Goal: Task Accomplishment & Management: Complete application form

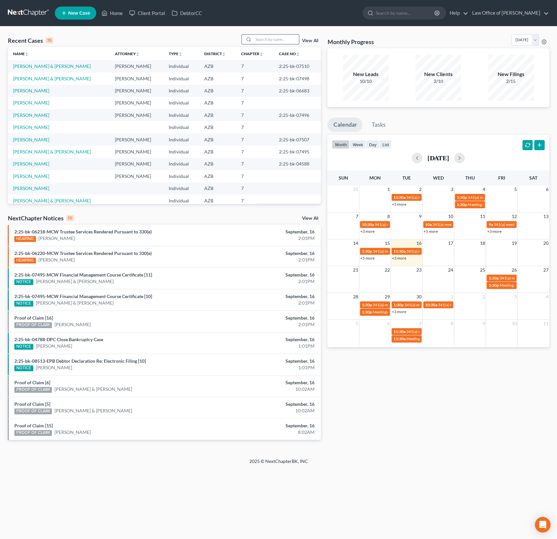
click at [267, 39] on input "search" at bounding box center [276, 39] width 46 height 9
type input "[PERSON_NAME]"
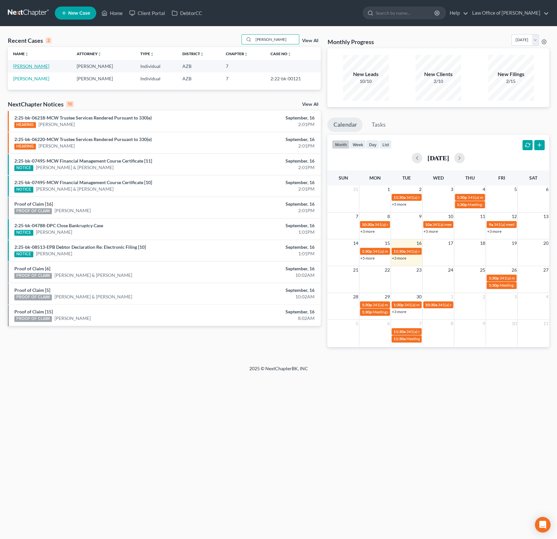
click at [30, 64] on link "[PERSON_NAME]" at bounding box center [31, 66] width 36 height 6
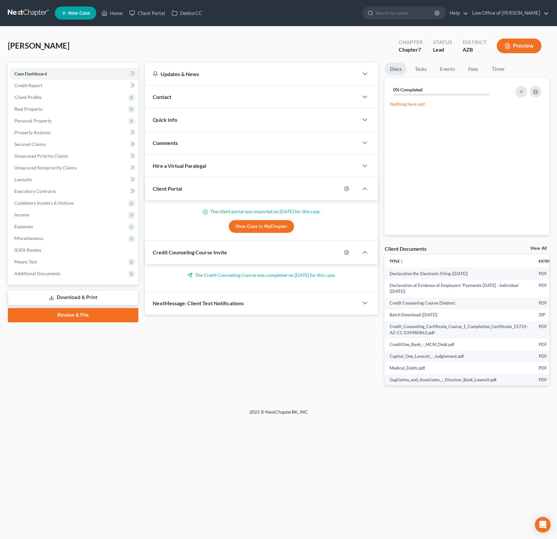
click at [131, 47] on div "[PERSON_NAME] Upgraded Chapter Chapter 7 Status Lead District AZB Preview" at bounding box center [279, 48] width 542 height 28
click at [32, 228] on span "Expenses" at bounding box center [23, 227] width 19 height 6
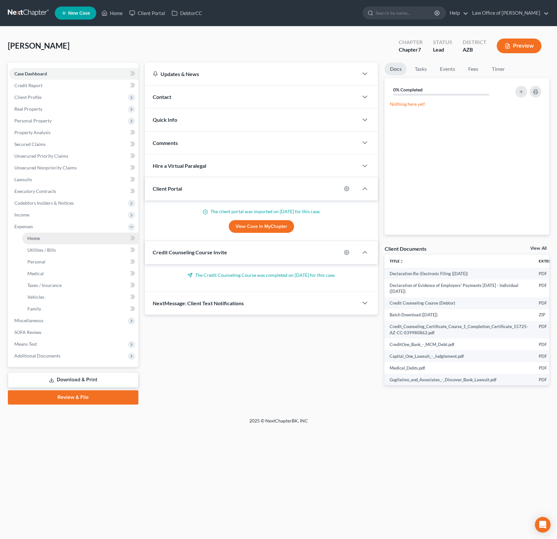
click at [33, 239] on span "Home" at bounding box center [33, 238] width 12 height 6
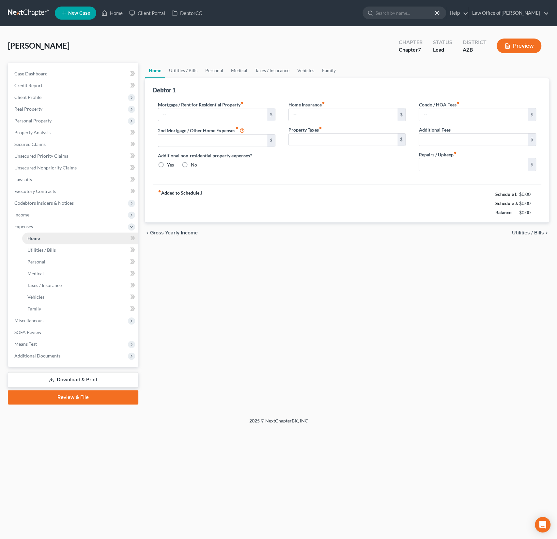
radio input "true"
click at [187, 67] on link "Utilities / Bills" at bounding box center [183, 71] width 36 height 16
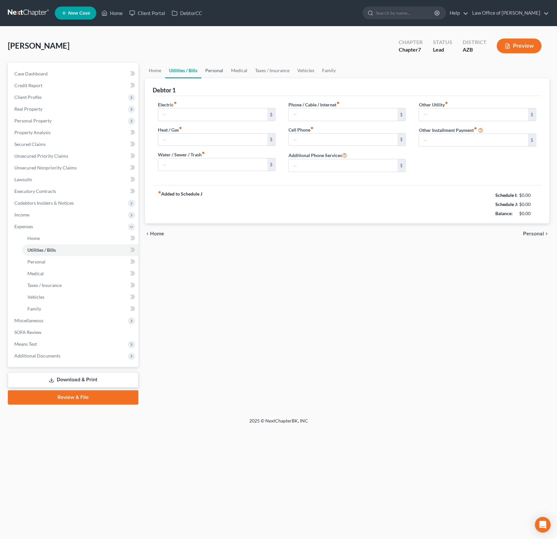
click at [216, 68] on link "Personal" at bounding box center [214, 71] width 26 height 16
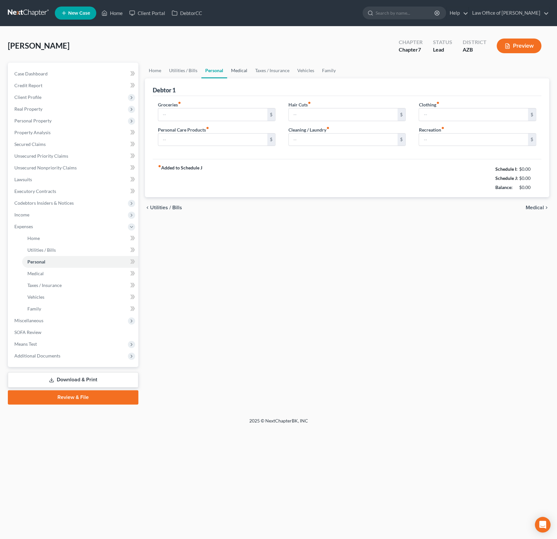
click at [244, 70] on link "Medical" at bounding box center [239, 71] width 24 height 16
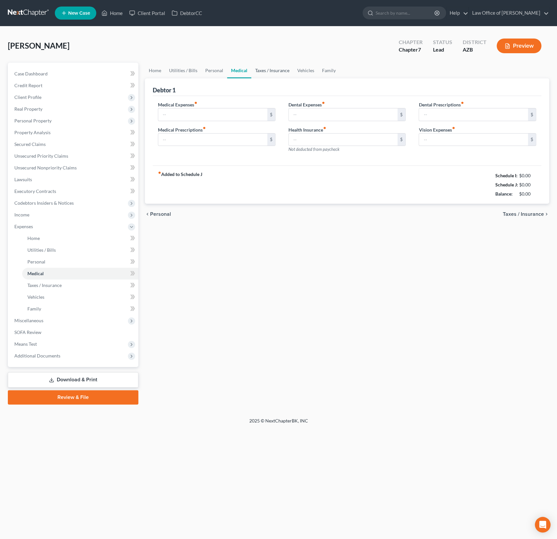
click at [266, 71] on link "Taxes / Insurance" at bounding box center [272, 71] width 42 height 16
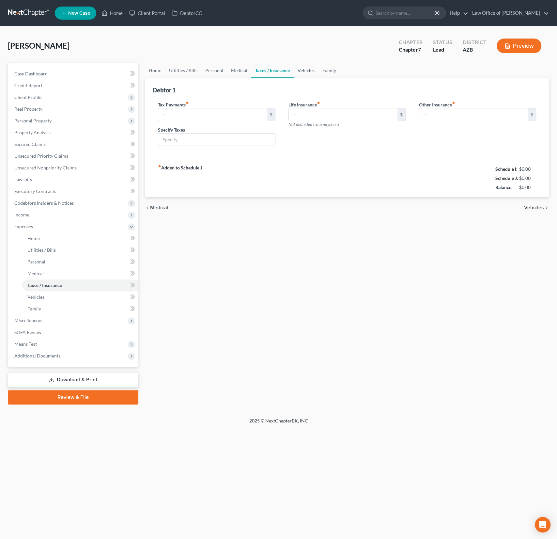
click at [301, 71] on link "Vehicles" at bounding box center [306, 71] width 25 height 16
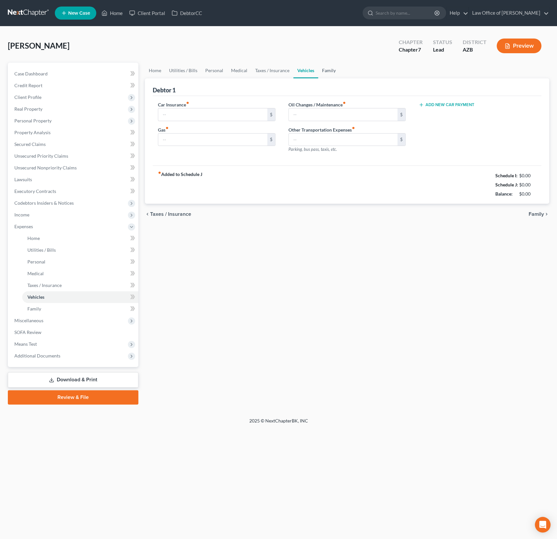
click at [332, 72] on link "Family" at bounding box center [329, 71] width 22 height 16
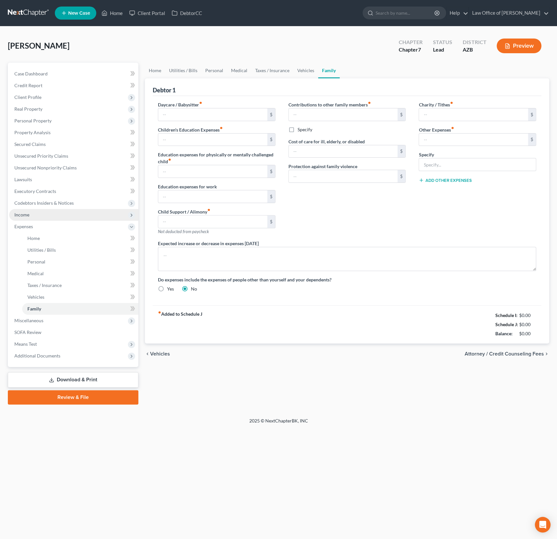
click at [27, 212] on span "Income" at bounding box center [21, 215] width 15 height 6
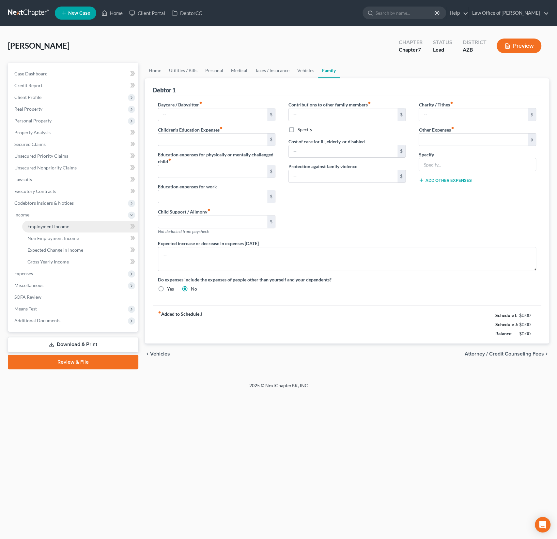
click at [50, 226] on span "Employment Income" at bounding box center [48, 227] width 42 height 6
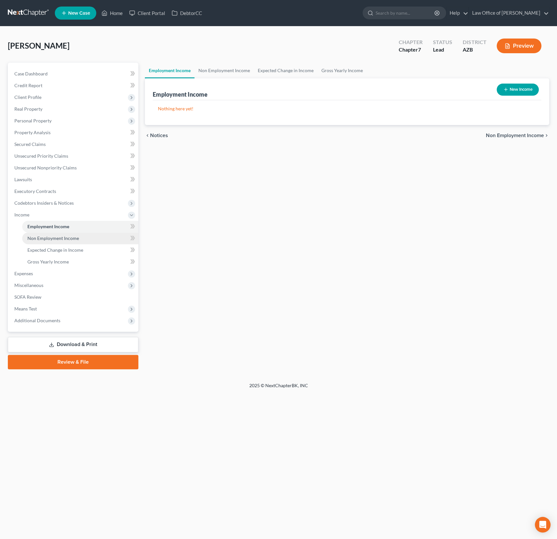
click at [50, 233] on link "Non Employment Income" at bounding box center [80, 238] width 116 height 12
click at [46, 248] on span "Expected Change in Income" at bounding box center [55, 250] width 56 height 6
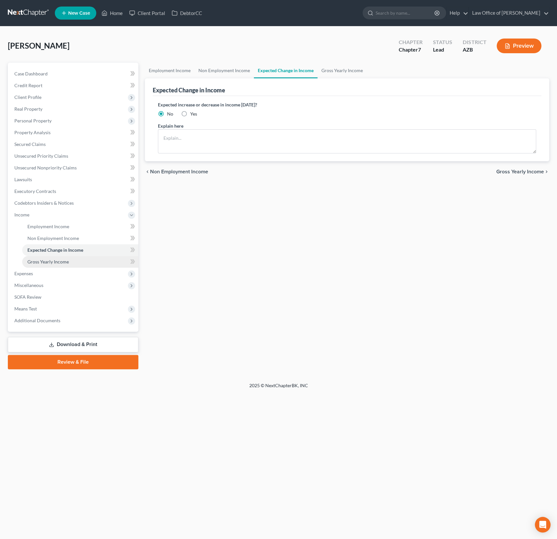
click at [43, 259] on span "Gross Yearly Income" at bounding box center [47, 262] width 41 height 6
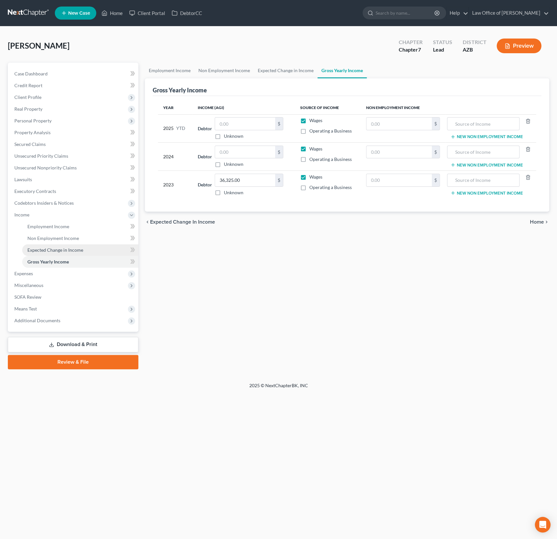
click at [47, 248] on span "Expected Change in Income" at bounding box center [55, 250] width 56 height 6
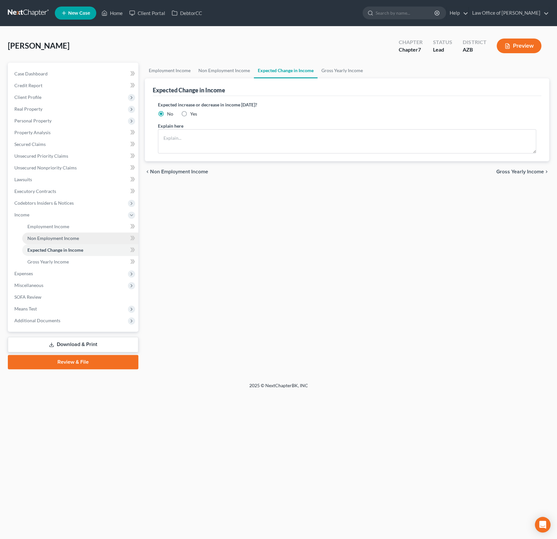
click at [47, 236] on span "Non Employment Income" at bounding box center [53, 238] width 52 height 6
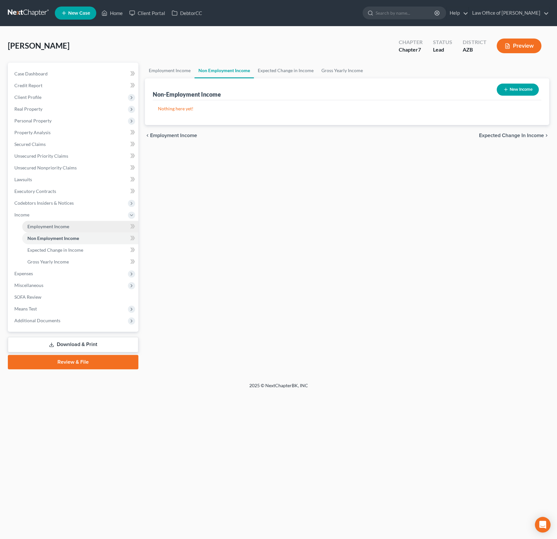
click at [48, 223] on link "Employment Income" at bounding box center [80, 227] width 116 height 12
click at [32, 274] on span "Expenses" at bounding box center [23, 274] width 19 height 6
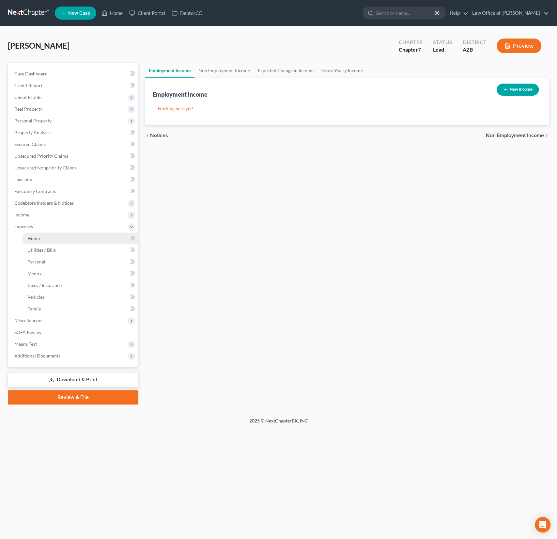
click at [41, 243] on link "Home" at bounding box center [80, 238] width 116 height 12
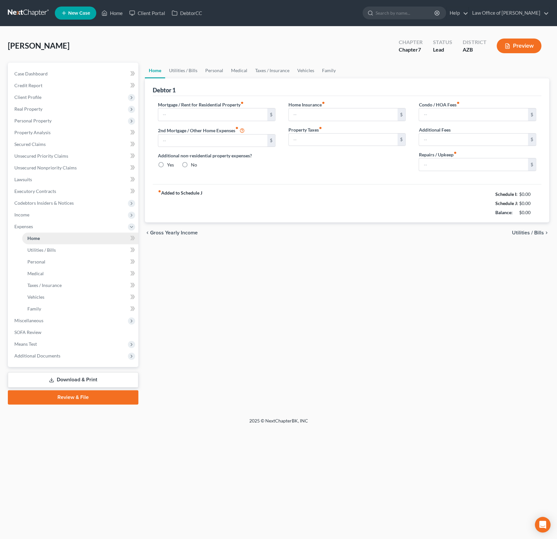
radio input "true"
click at [180, 72] on link "Utilities / Bills" at bounding box center [183, 71] width 36 height 16
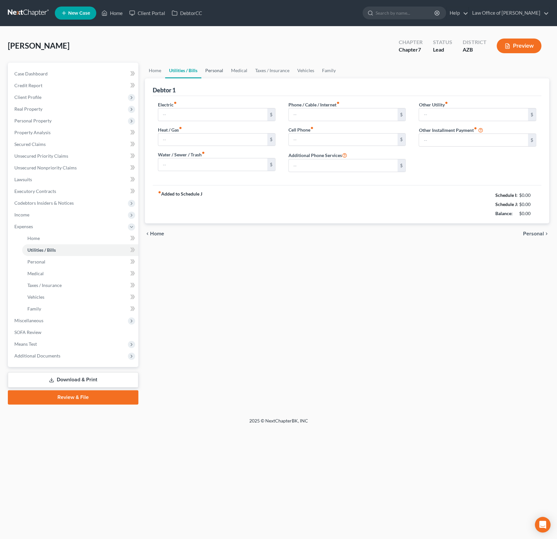
click at [210, 72] on link "Personal" at bounding box center [214, 71] width 26 height 16
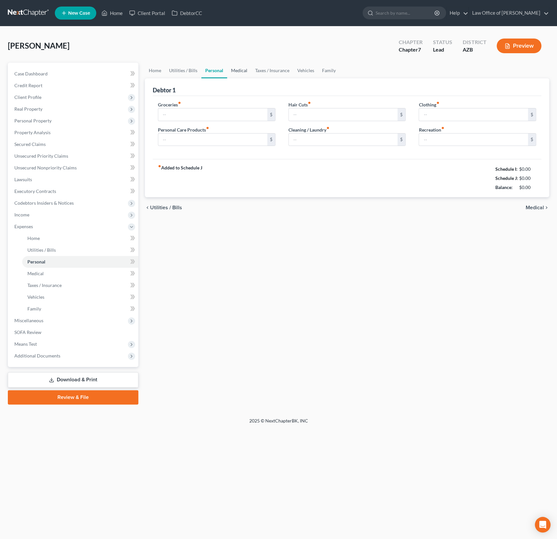
click at [234, 67] on link "Medical" at bounding box center [239, 71] width 24 height 16
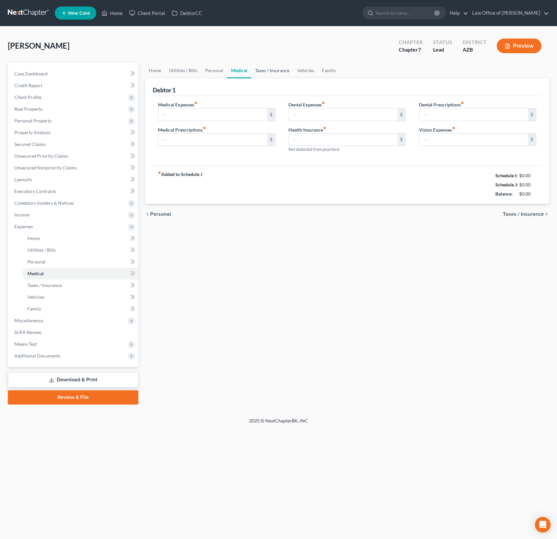
click at [257, 70] on link "Taxes / Insurance" at bounding box center [272, 71] width 42 height 16
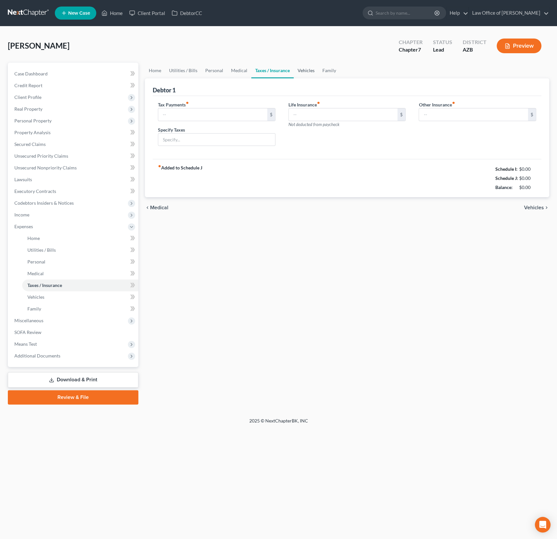
click at [296, 70] on link "Vehicles" at bounding box center [306, 71] width 25 height 16
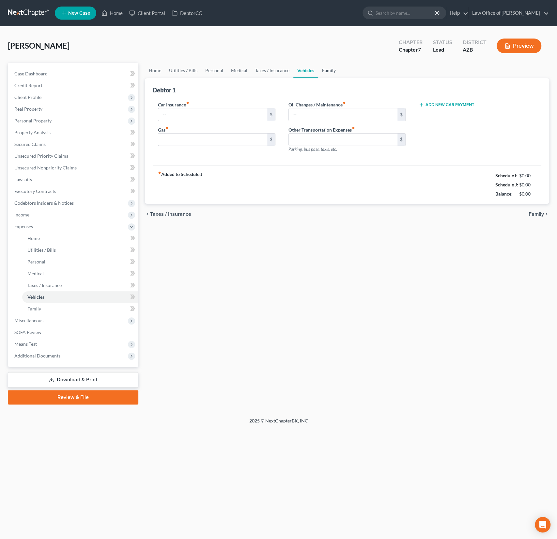
click at [321, 70] on link "Family" at bounding box center [329, 71] width 22 height 16
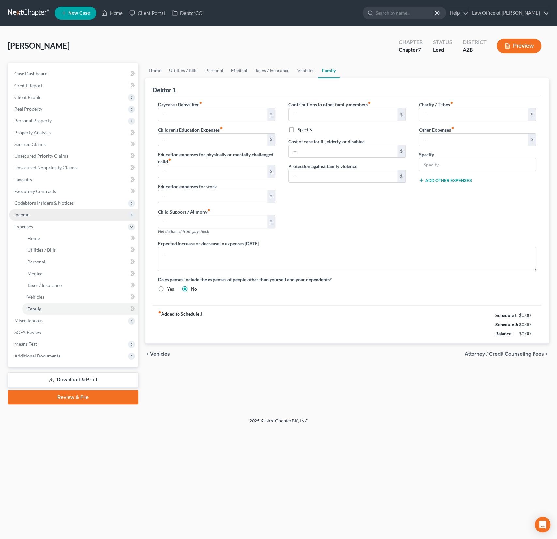
click at [31, 214] on span "Income" at bounding box center [73, 215] width 129 height 12
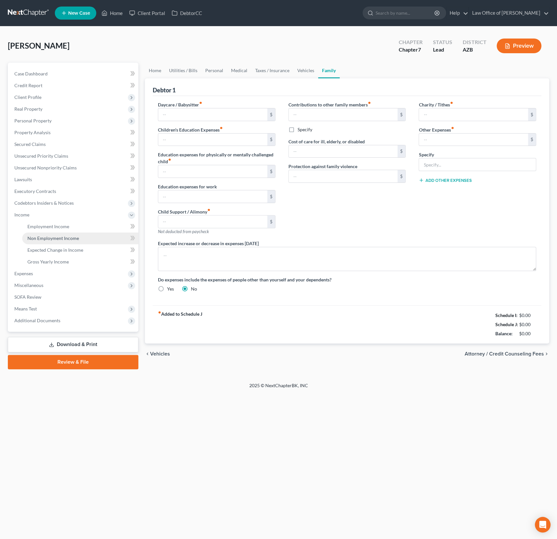
click at [45, 239] on span "Non Employment Income" at bounding box center [53, 238] width 52 height 6
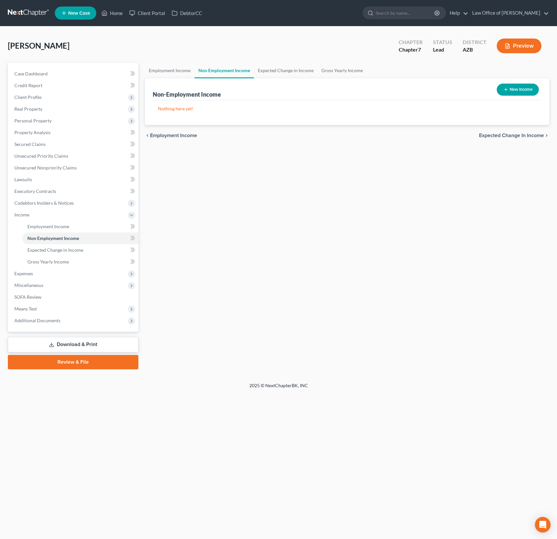
click at [512, 96] on div "New Income" at bounding box center [517, 89] width 47 height 17
click at [509, 92] on button "New Income" at bounding box center [518, 90] width 42 height 12
select select "0"
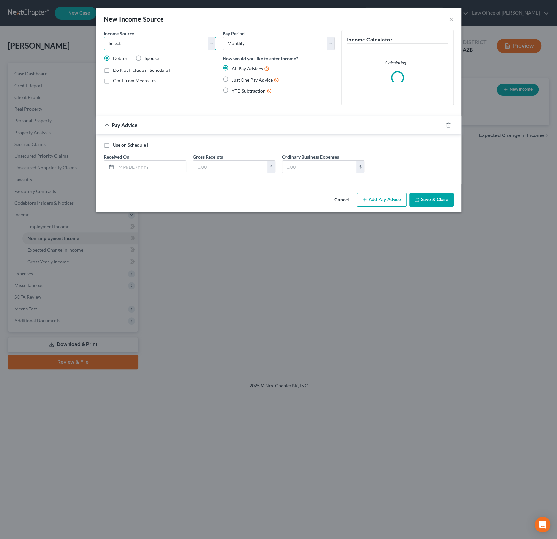
click at [132, 41] on select "Select Unemployment Disability (from employer) Pension Retirement Social Securi…" at bounding box center [160, 43] width 112 height 13
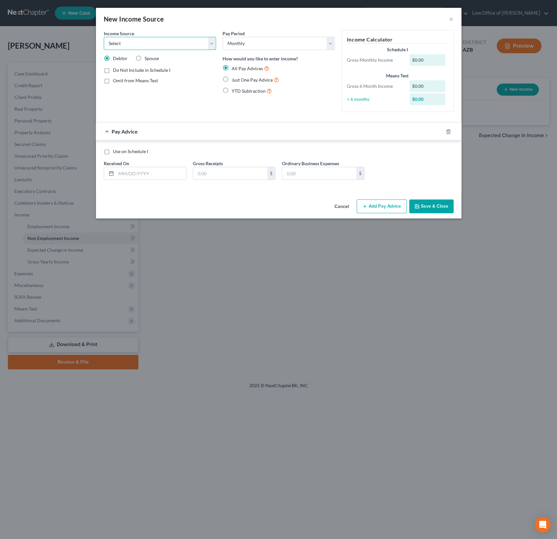
select select "8"
click at [104, 37] on select "Select Unemployment Disability (from employer) Pension Retirement Social Securi…" at bounding box center [160, 43] width 112 height 13
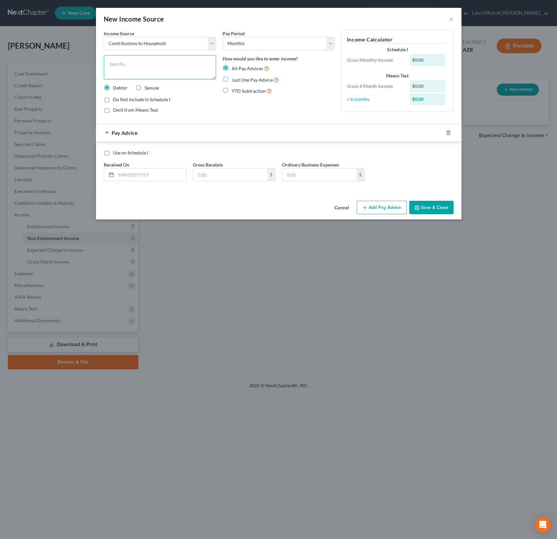
click at [132, 70] on textarea at bounding box center [160, 67] width 112 height 24
type textarea "Assistance from family"
click at [232, 80] on label "Just One Pay Advice" at bounding box center [255, 80] width 47 height 8
click at [234, 80] on input "Just One Pay Advice" at bounding box center [236, 78] width 4 height 4
radio input "true"
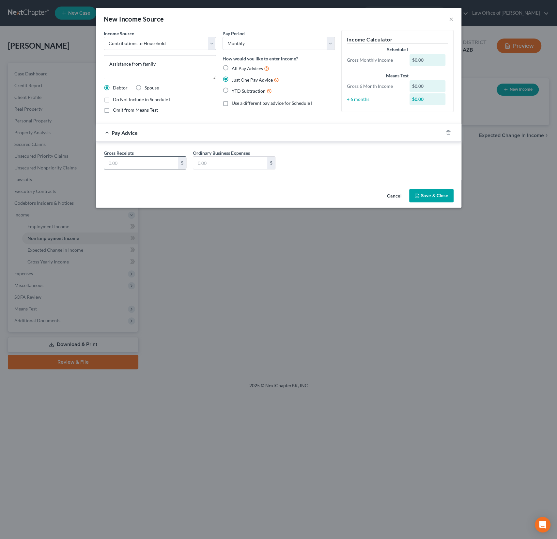
click at [126, 163] on input "text" at bounding box center [141, 163] width 74 height 12
type input "1,200"
click at [436, 197] on button "Save & Close" at bounding box center [431, 196] width 44 height 14
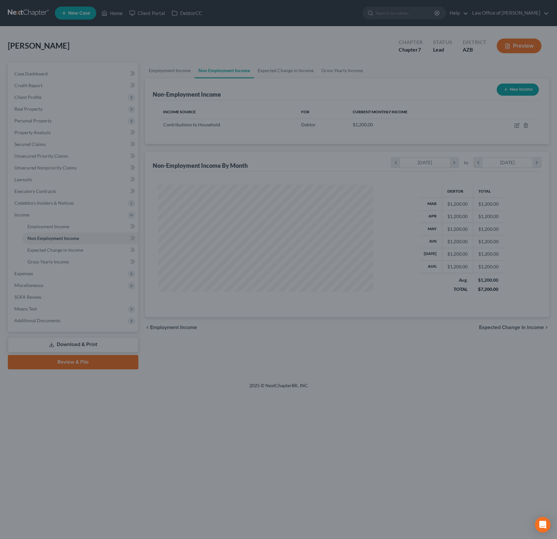
scroll to position [116, 228]
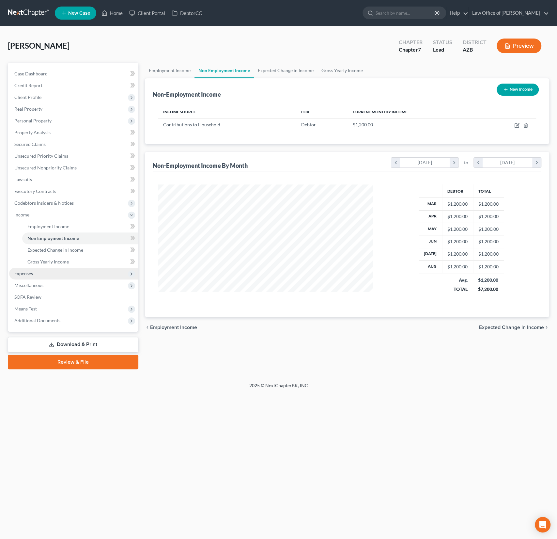
click at [36, 275] on span "Expenses" at bounding box center [73, 274] width 129 height 12
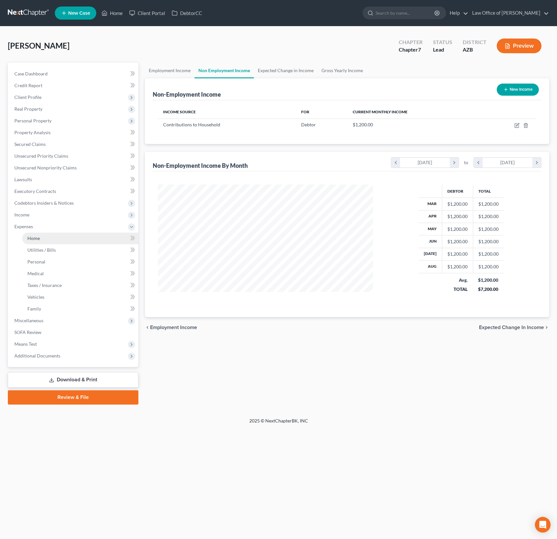
click at [36, 240] on span "Home" at bounding box center [33, 238] width 12 height 6
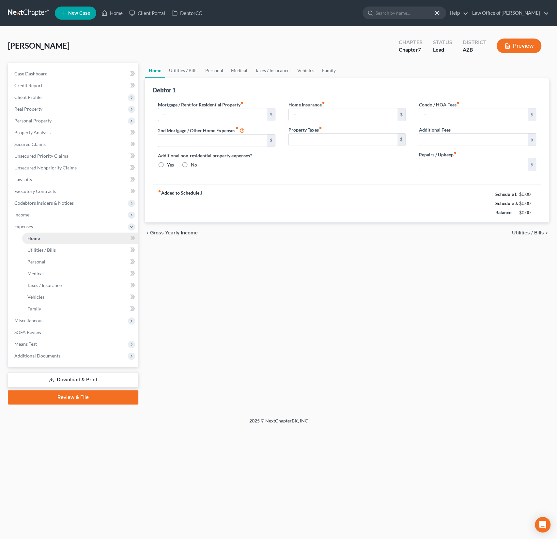
radio input "true"
click at [191, 68] on link "Utilities / Bills" at bounding box center [183, 71] width 36 height 16
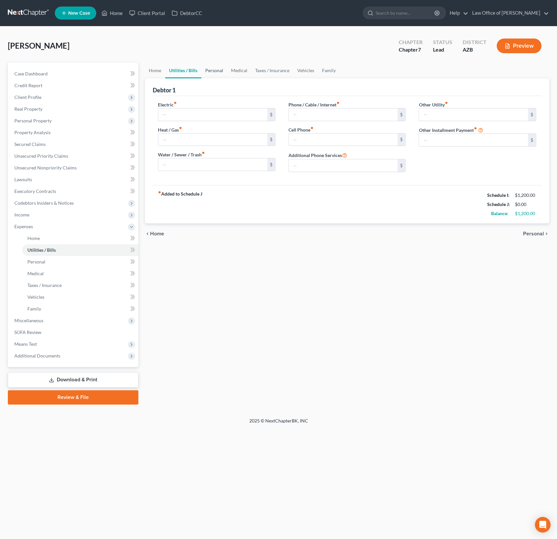
click at [211, 70] on link "Personal" at bounding box center [214, 71] width 26 height 16
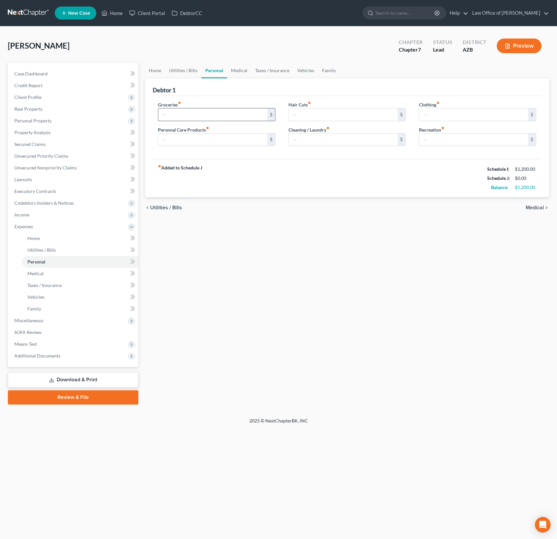
click at [182, 115] on input "text" at bounding box center [212, 114] width 109 height 12
type input "450"
click at [308, 73] on link "Vehicles" at bounding box center [306, 71] width 25 height 16
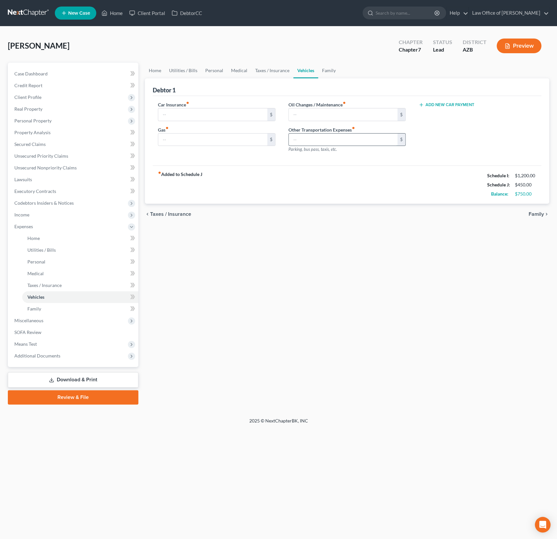
click at [318, 144] on input "text" at bounding box center [343, 140] width 109 height 12
type input "200"
click at [328, 203] on div "fiber_manual_record Added to Schedule J Schedule I: $1,200.00 Schedule J: $650.…" at bounding box center [347, 185] width 389 height 38
click at [328, 73] on link "Family" at bounding box center [329, 71] width 22 height 16
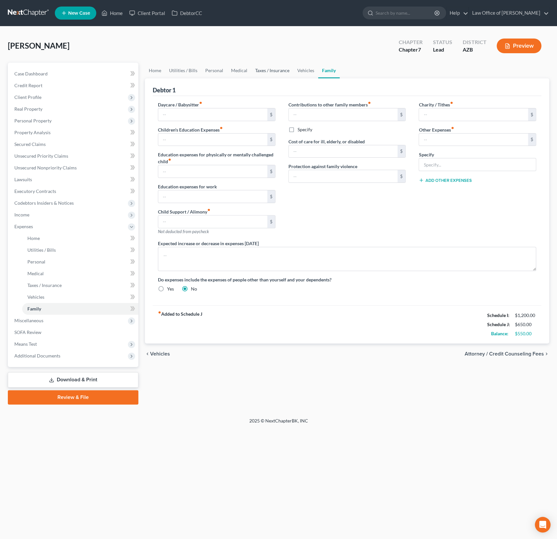
click at [267, 73] on link "Taxes / Insurance" at bounding box center [272, 71] width 42 height 16
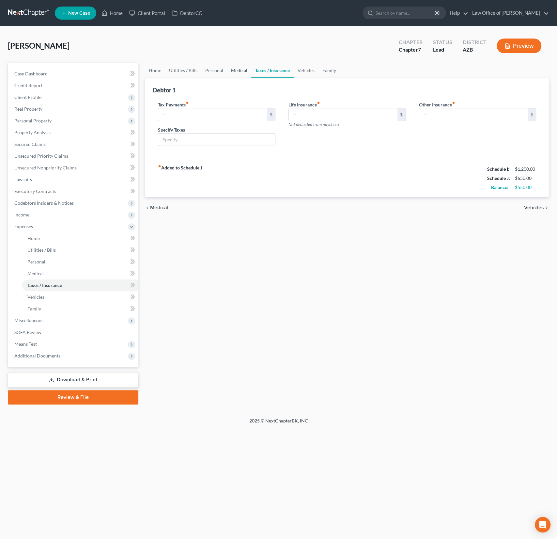
click at [242, 74] on link "Medical" at bounding box center [239, 71] width 24 height 16
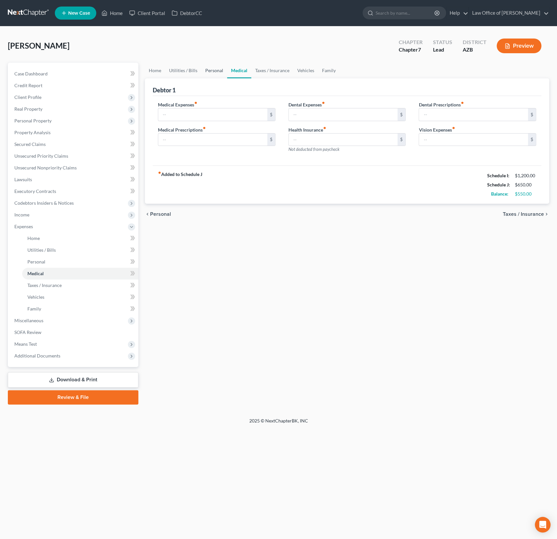
click at [208, 76] on link "Personal" at bounding box center [214, 71] width 26 height 16
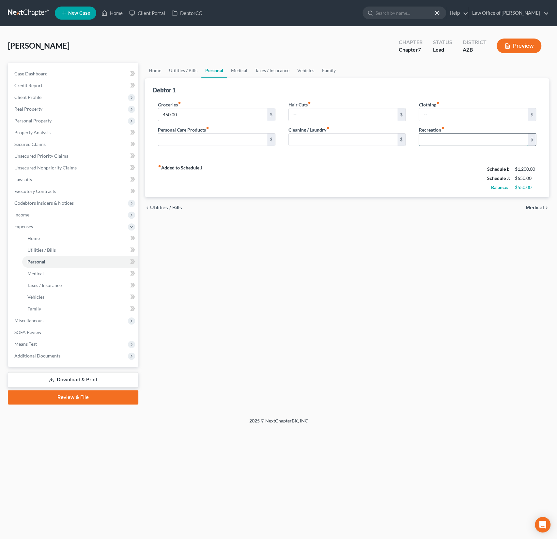
click at [448, 143] on input "text" at bounding box center [473, 140] width 109 height 12
type input "2"
type input "150"
click at [417, 191] on div "fiber_manual_record Added to Schedule J Schedule I: $1,200.00 Schedule J: $800.…" at bounding box center [347, 178] width 389 height 38
click at [186, 73] on link "Utilities / Bills" at bounding box center [183, 71] width 36 height 16
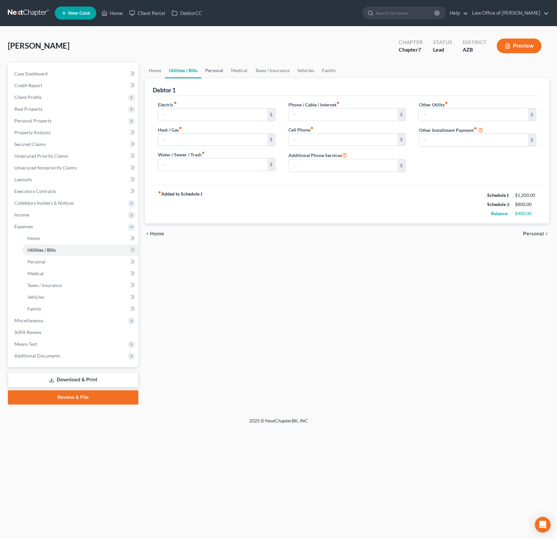
click at [212, 70] on link "Personal" at bounding box center [214, 71] width 26 height 16
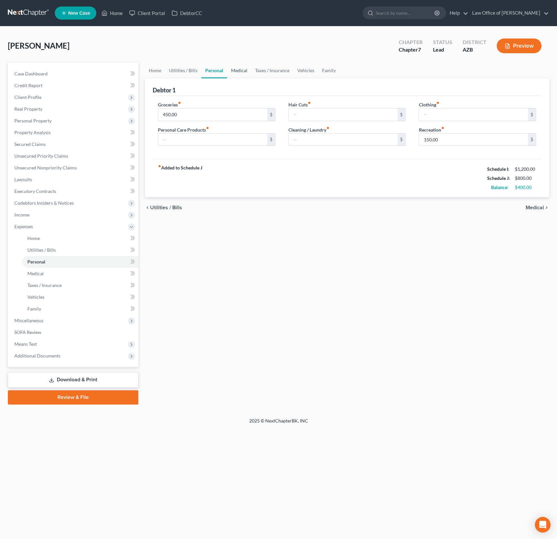
click at [243, 69] on link "Medical" at bounding box center [239, 71] width 24 height 16
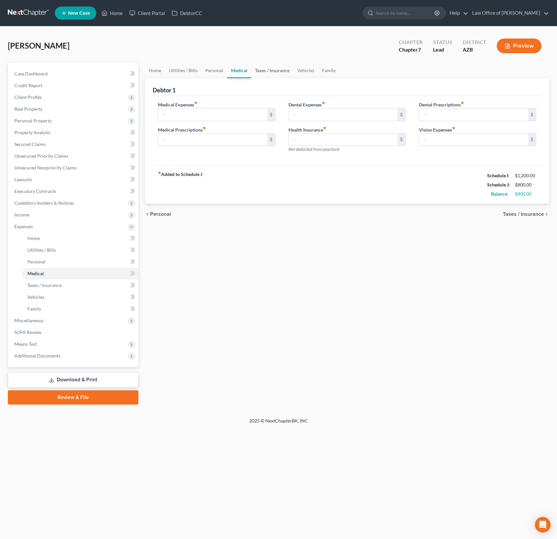
click at [257, 69] on link "Taxes / Insurance" at bounding box center [272, 71] width 42 height 16
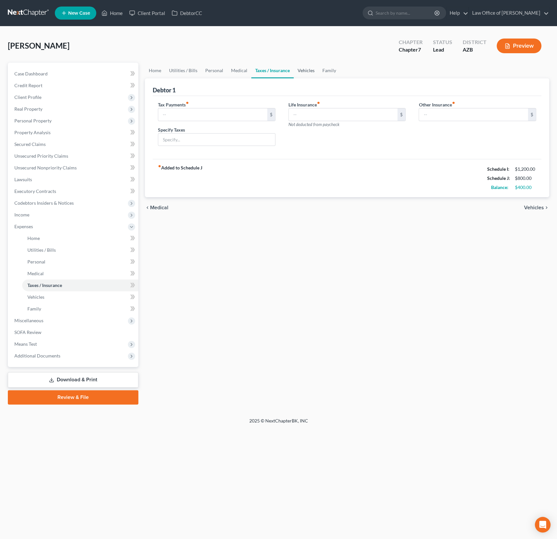
click at [306, 68] on link "Vehicles" at bounding box center [306, 71] width 25 height 16
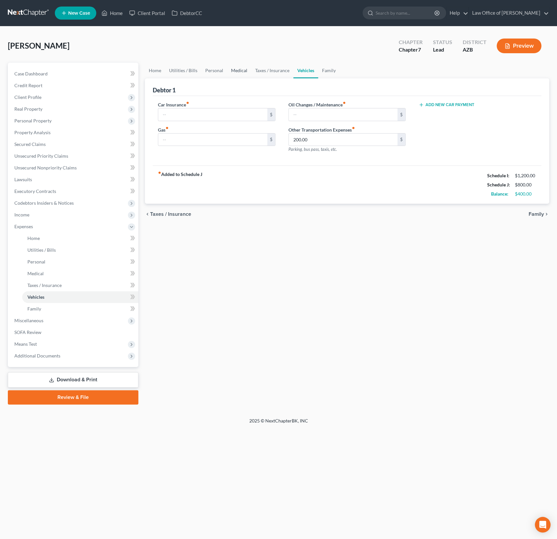
click at [237, 73] on link "Medical" at bounding box center [239, 71] width 24 height 16
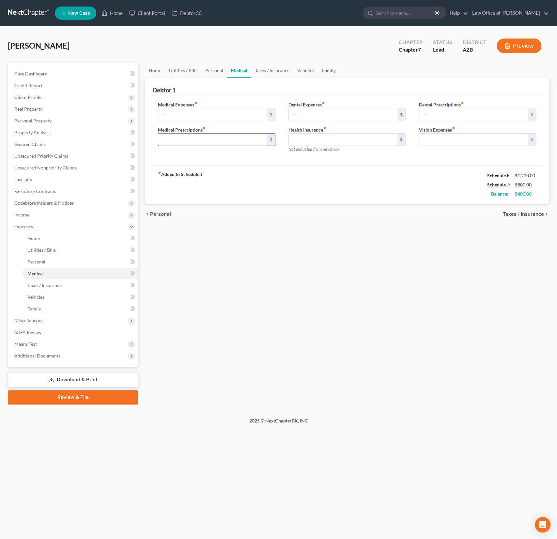
click at [192, 143] on input "text" at bounding box center [212, 140] width 109 height 12
type input "100"
click at [175, 115] on input "text" at bounding box center [212, 114] width 109 height 12
click at [50, 119] on span "Personal Property" at bounding box center [32, 121] width 37 height 6
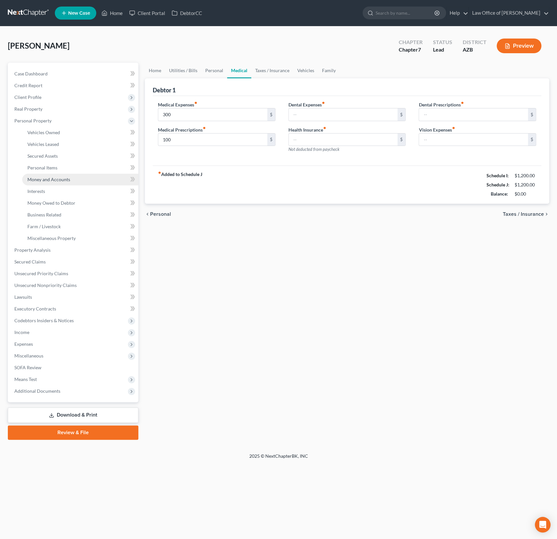
click at [52, 182] on link "Money and Accounts" at bounding box center [80, 180] width 116 height 12
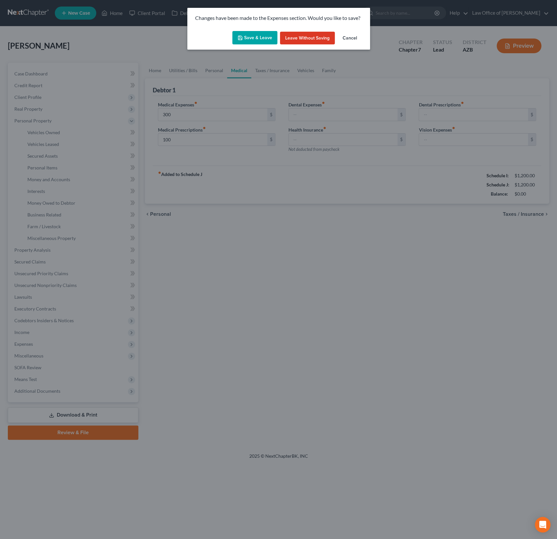
click at [259, 37] on button "Save & Leave" at bounding box center [254, 38] width 45 height 14
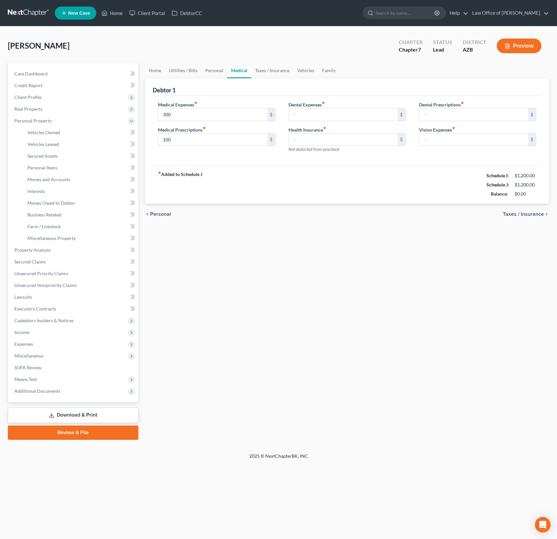
type input "300.00"
type input "100.00"
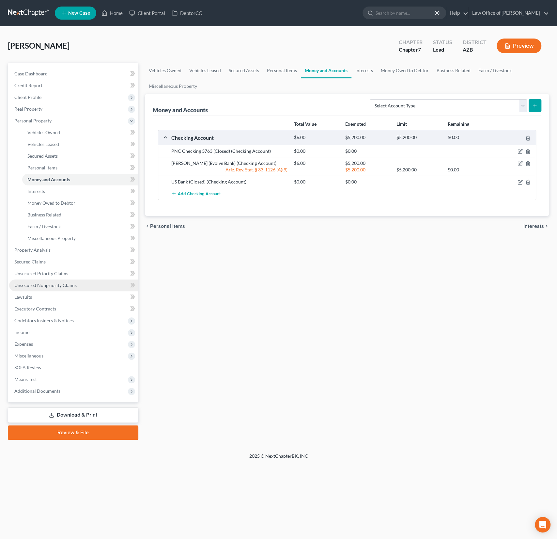
click at [61, 283] on span "Unsecured Nonpriority Claims" at bounding box center [45, 285] width 62 height 6
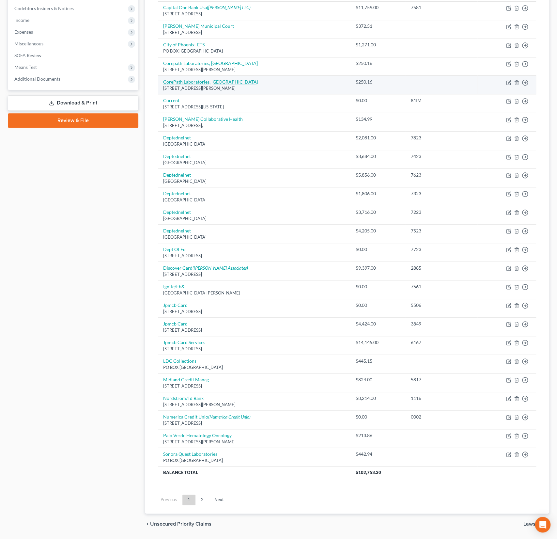
scroll to position [211, 0]
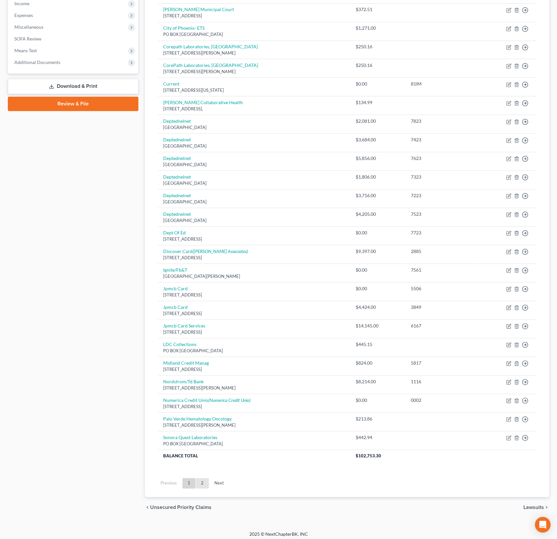
click at [204, 479] on link "2" at bounding box center [202, 483] width 13 height 10
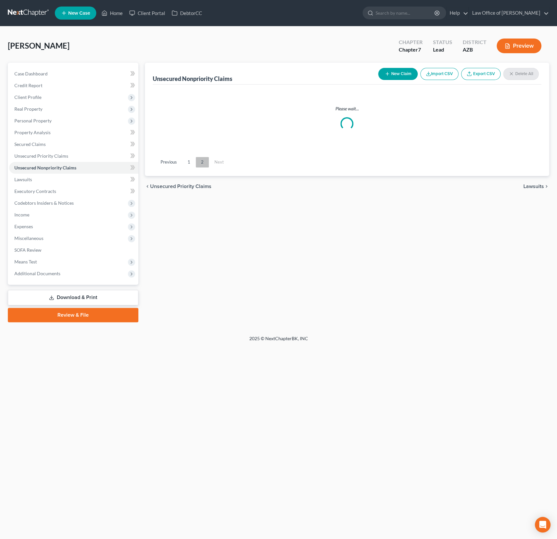
scroll to position [0, 0]
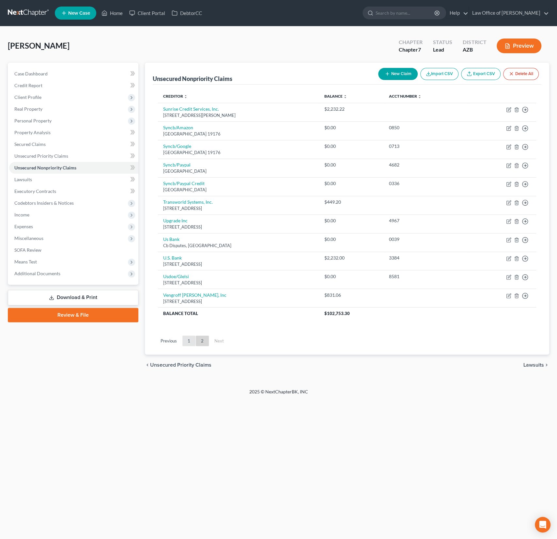
click at [191, 337] on link "1" at bounding box center [189, 341] width 13 height 10
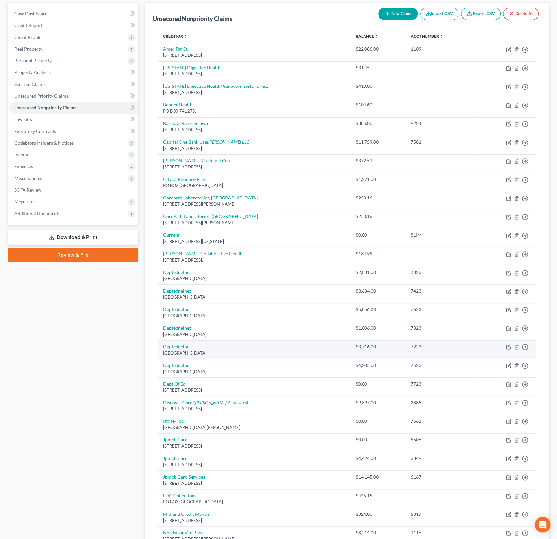
scroll to position [211, 0]
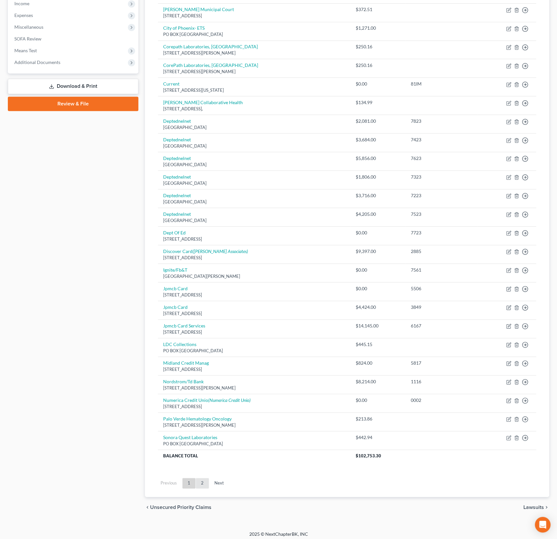
click at [202, 478] on link "2" at bounding box center [202, 483] width 13 height 10
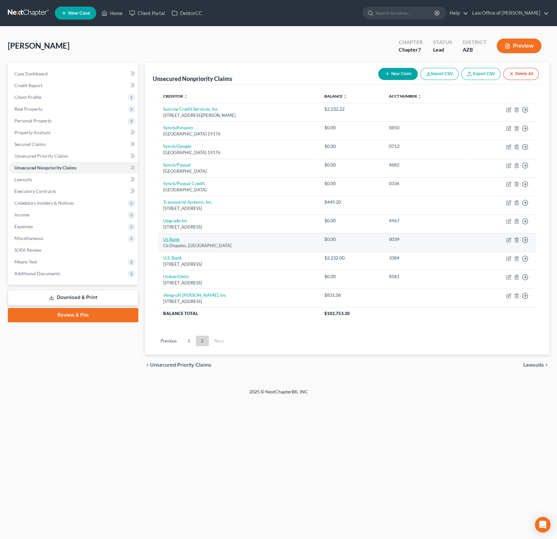
click at [172, 238] on link "Us Bank" at bounding box center [171, 239] width 16 height 6
select select "26"
select select "2"
select select "0"
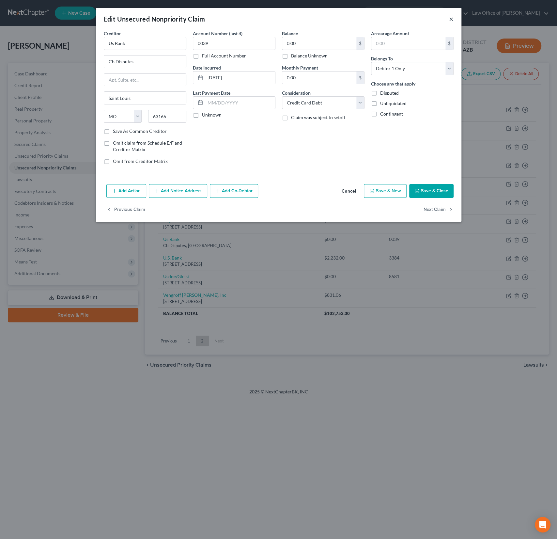
click at [451, 19] on button "×" at bounding box center [451, 19] width 5 height 8
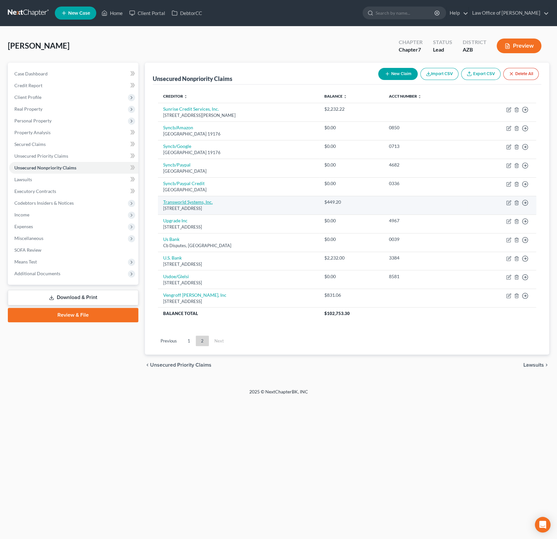
click at [206, 202] on link "Transworld Systems, Inc." at bounding box center [188, 202] width 50 height 6
select select "7"
select select "0"
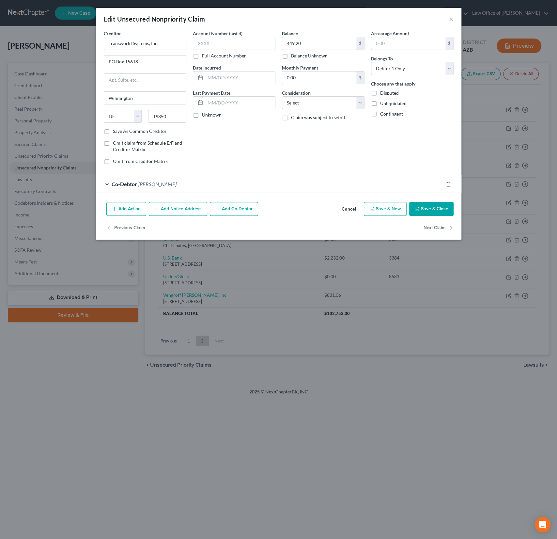
click at [447, 21] on div "Edit Unsecured Nonpriority Claim ×" at bounding box center [279, 19] width 366 height 22
click at [452, 19] on button "×" at bounding box center [451, 19] width 5 height 8
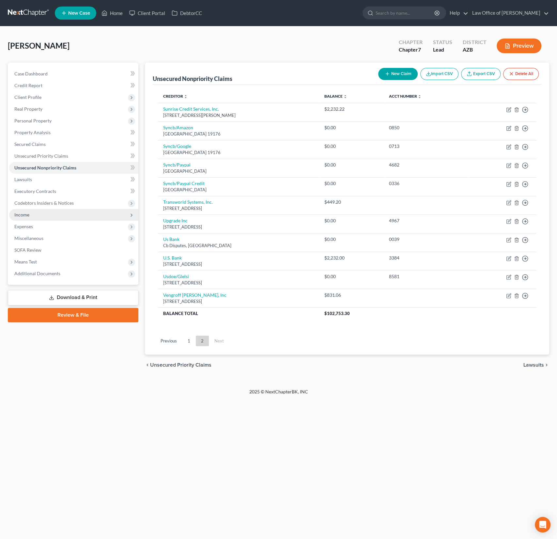
click at [37, 215] on span "Income" at bounding box center [73, 215] width 129 height 12
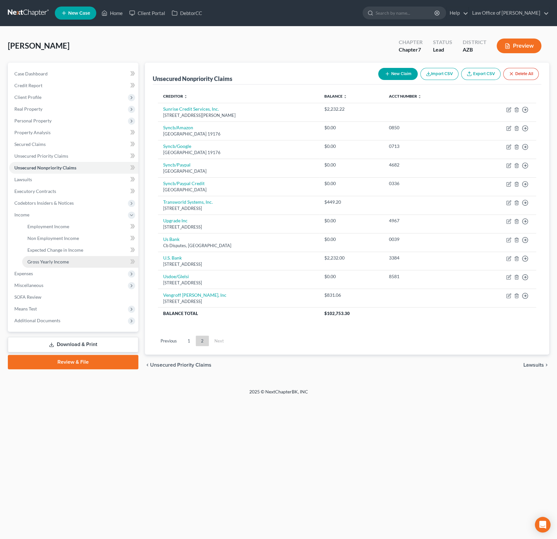
click at [58, 264] on link "Gross Yearly Income" at bounding box center [80, 262] width 116 height 12
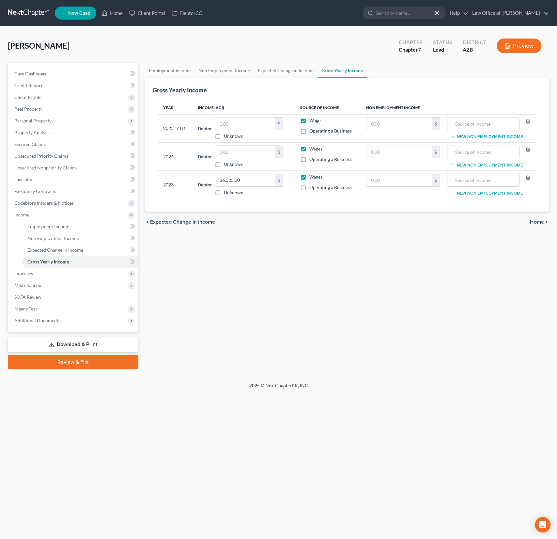
click at [241, 150] on input "text" at bounding box center [245, 152] width 60 height 12
type input "35,000"
click at [181, 282] on div "Employment Income Non Employment Income Expected Change in Income Gross Yearly …" at bounding box center [347, 216] width 411 height 307
click at [84, 345] on link "Download & Print" at bounding box center [73, 344] width 131 height 15
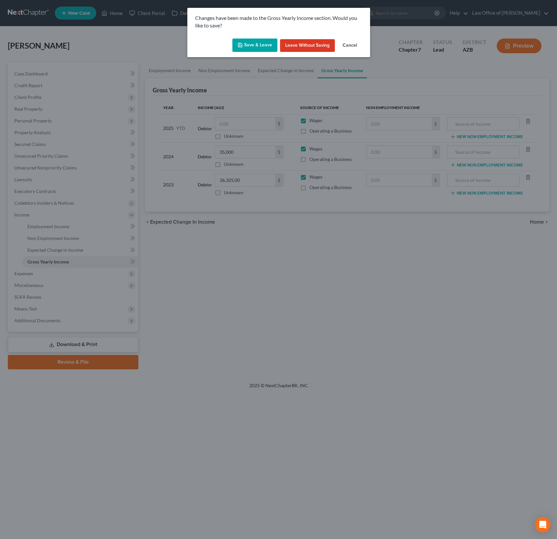
click at [263, 48] on button "Save & Leave" at bounding box center [254, 46] width 45 height 14
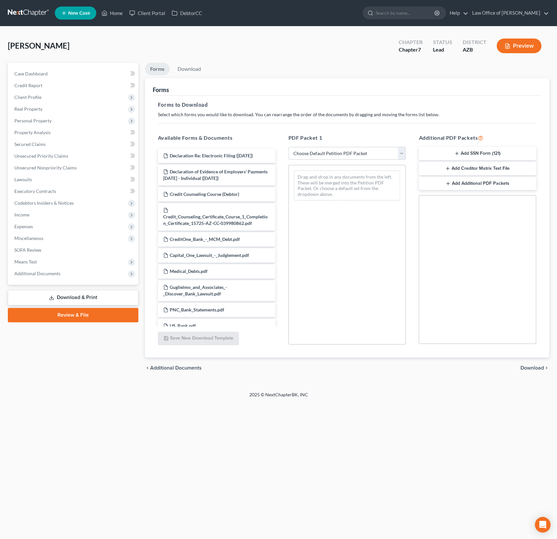
click at [331, 151] on select "Choose Default Petition PDF Packet Complete Bankruptcy Petition (all forms and …" at bounding box center [348, 153] width 118 height 13
select select "0"
click at [289, 147] on select "Choose Default Petition PDF Packet Complete Bankruptcy Petition (all forms and …" at bounding box center [348, 153] width 118 height 13
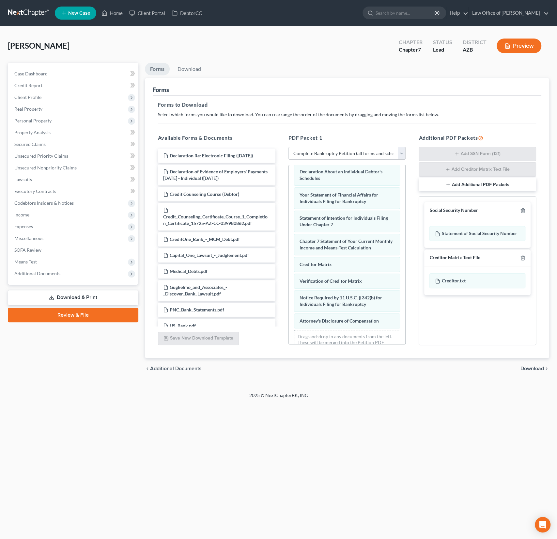
scroll to position [215, 0]
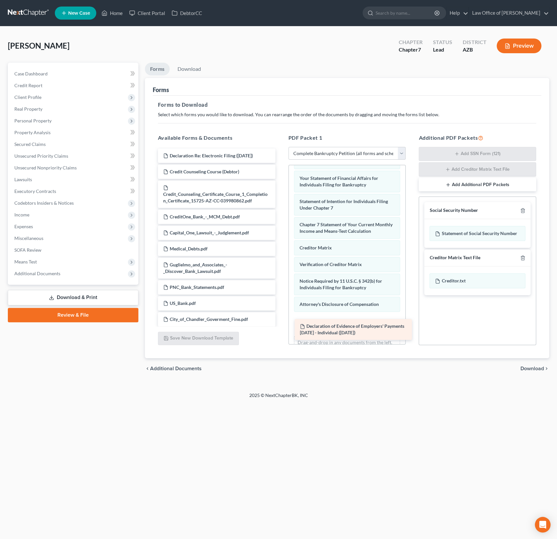
drag, startPoint x: 230, startPoint y: 177, endPoint x: 367, endPoint y: 332, distance: 206.8
click at [281, 332] on div "Declaration of Evidence of Employers' Payments [DATE] - Individual ([DATE]) Dec…" at bounding box center [217, 262] width 128 height 226
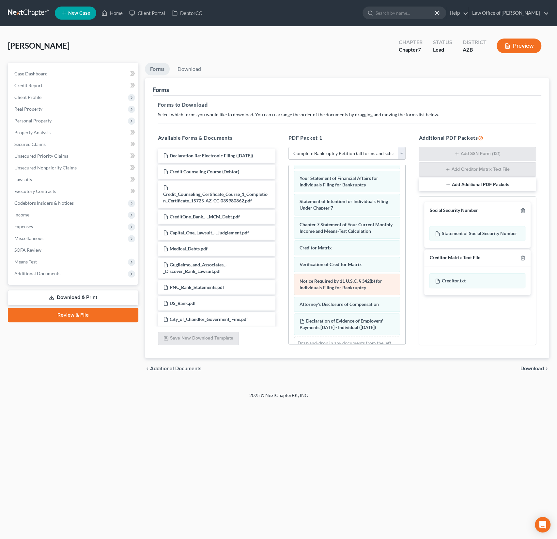
scroll to position [245, 0]
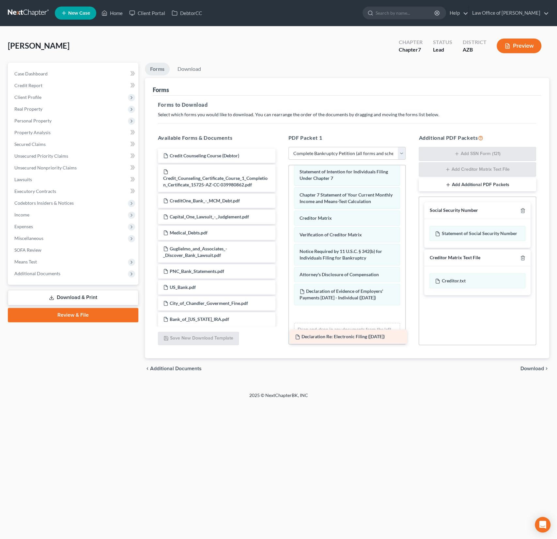
drag, startPoint x: 224, startPoint y: 152, endPoint x: 356, endPoint y: 333, distance: 224.3
click at [281, 333] on div "Declaration Re: Electronic Filing ([DATE]) Declaration Re: Electronic Filing ([…" at bounding box center [217, 254] width 128 height 210
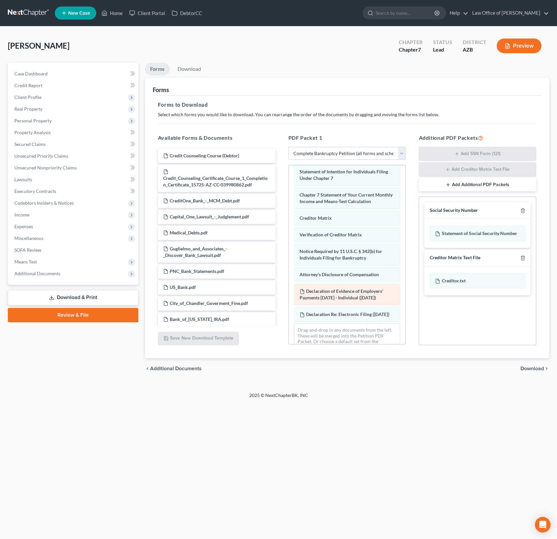
scroll to position [268, 0]
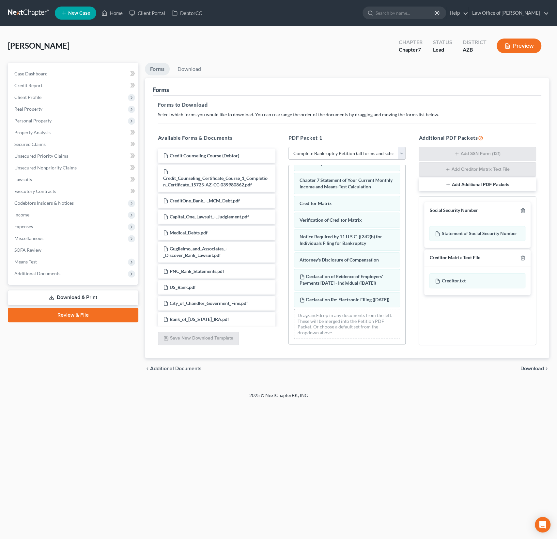
click at [471, 356] on div "Forms to Download Select which forms you would like to download. You can rearra…" at bounding box center [347, 227] width 389 height 263
click at [530, 366] on span "Download" at bounding box center [533, 368] width 24 height 5
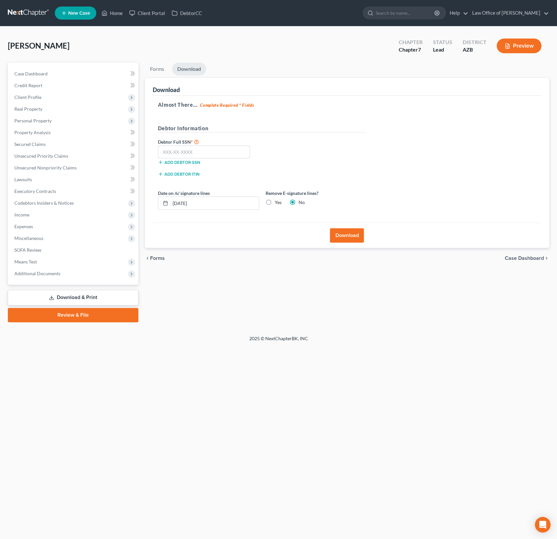
click at [279, 202] on label "Yes" at bounding box center [278, 202] width 7 height 7
click at [279, 202] on input "Yes" at bounding box center [280, 201] width 4 height 4
radio input "true"
radio input "false"
click at [348, 235] on button "Download" at bounding box center [347, 235] width 34 height 14
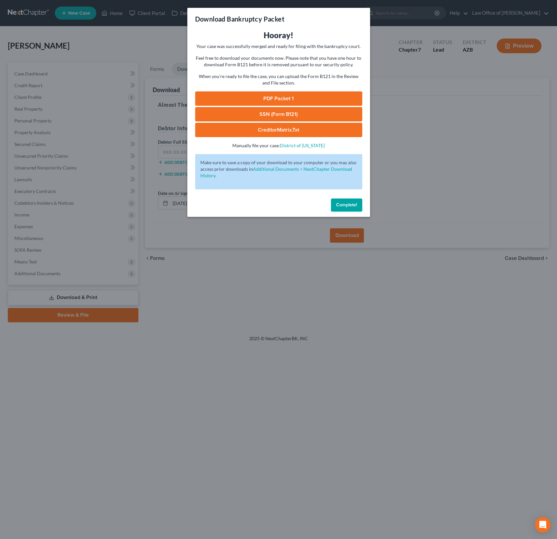
click at [303, 97] on link "PDF Packet 1" at bounding box center [278, 98] width 167 height 14
click at [342, 201] on button "Complete!" at bounding box center [346, 204] width 31 height 13
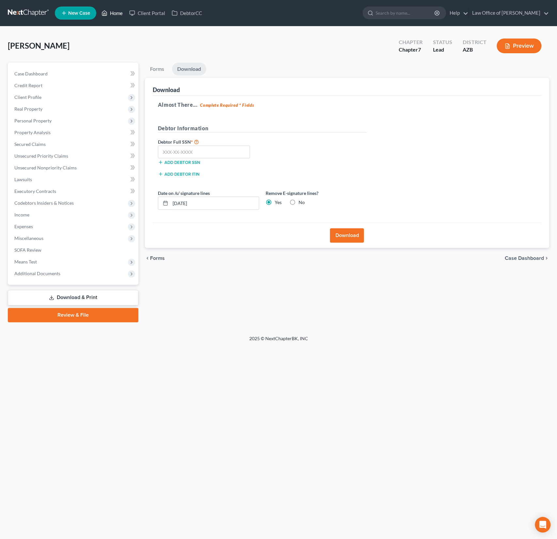
click at [117, 14] on link "Home" at bounding box center [112, 13] width 28 height 12
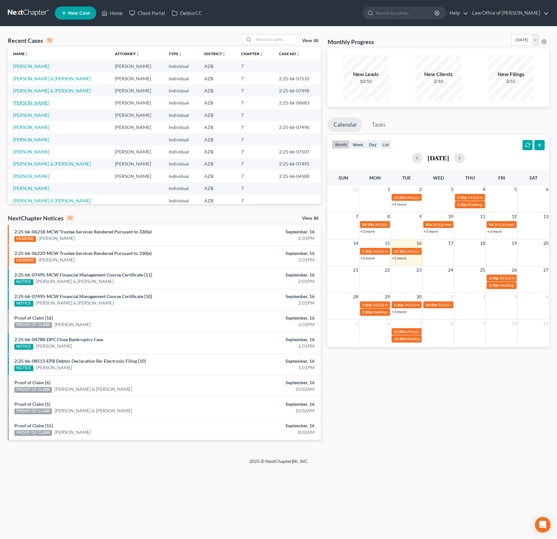
click at [37, 104] on link "[PERSON_NAME]" at bounding box center [31, 103] width 36 height 6
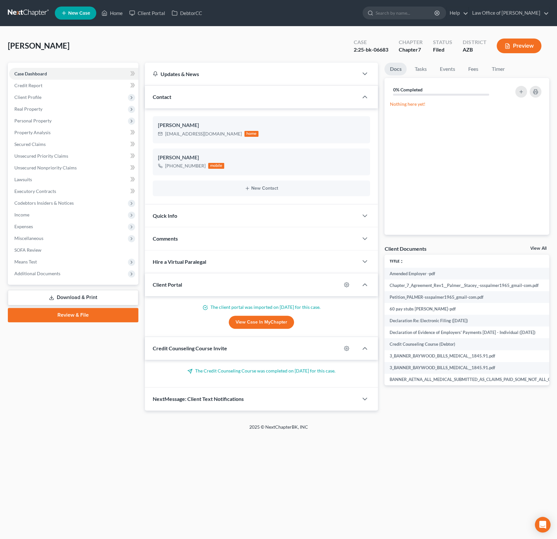
click at [75, 319] on link "Review & File" at bounding box center [73, 315] width 131 height 14
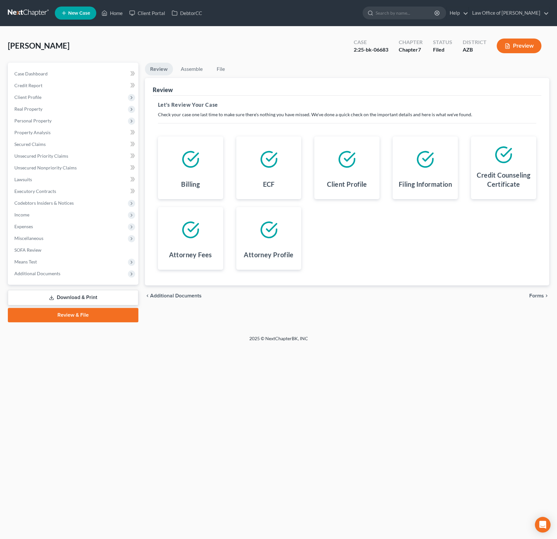
drag, startPoint x: 140, startPoint y: 219, endPoint x: 210, endPoint y: 234, distance: 71.7
click at [140, 219] on div "Case Dashboard Payments Invoices Payments Payments Credit Report Client Profile" at bounding box center [73, 193] width 137 height 260
click at [531, 297] on span "Forms" at bounding box center [537, 295] width 15 height 5
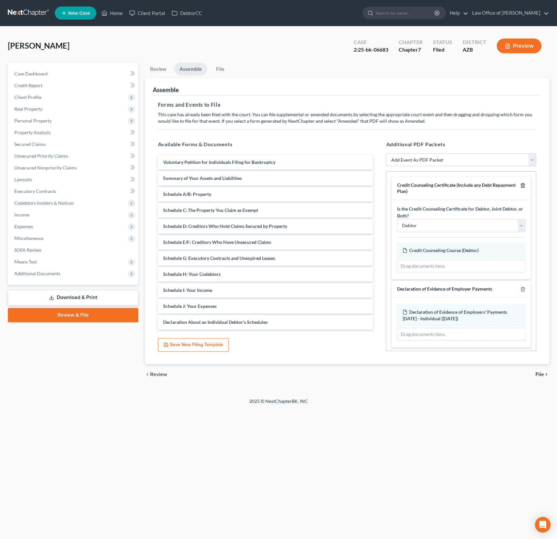
click at [523, 185] on line "button" at bounding box center [523, 185] width 0 height 1
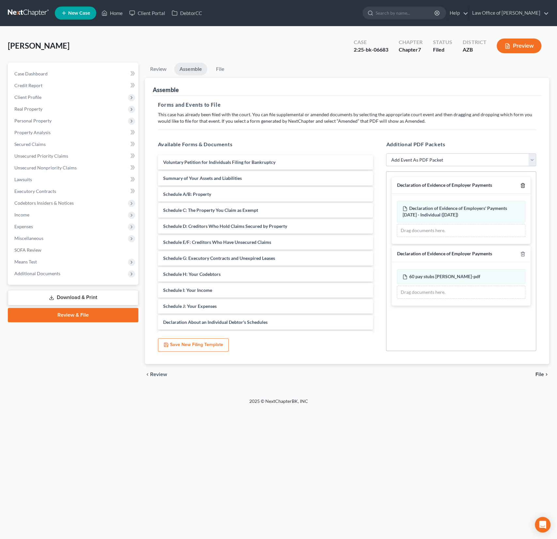
click at [523, 185] on line "button" at bounding box center [523, 185] width 0 height 1
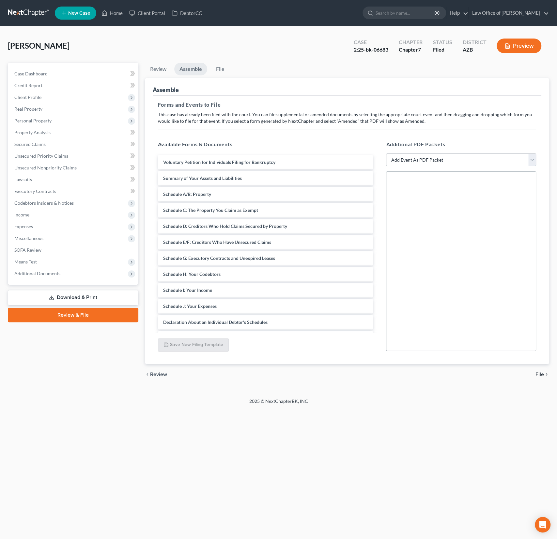
click at [488, 165] on select "Add Event As PDF Packet Amendment to Mailing List (32.00 fee) Amendment to Peti…" at bounding box center [461, 159] width 150 height 13
click at [424, 162] on select "Add Event As PDF Packet Amendment to Mailing List (32.00 fee) Amendment to Peti…" at bounding box center [461, 159] width 150 height 13
select select "3"
click at [386, 153] on select "Add Event As PDF Packet Amendment to Mailing List (32.00 fee) Amendment to Peti…" at bounding box center [461, 159] width 150 height 13
select select
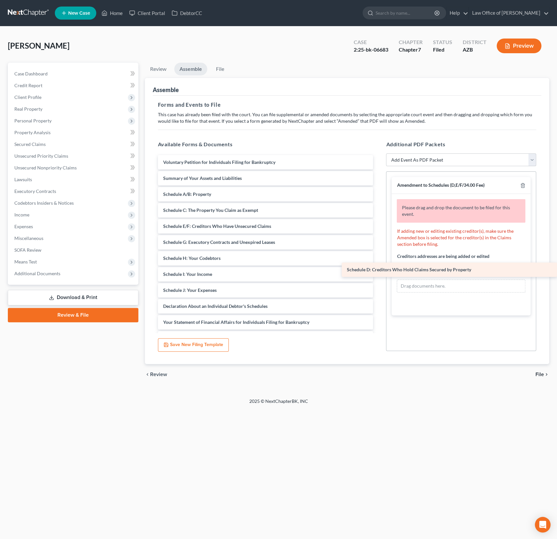
drag, startPoint x: 227, startPoint y: 224, endPoint x: 479, endPoint y: 269, distance: 255.8
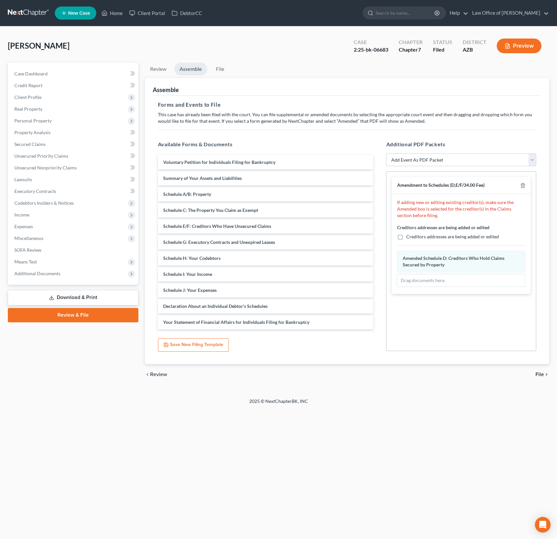
click at [406, 238] on label "Creditors addresses are being added or edited" at bounding box center [452, 236] width 93 height 7
click at [409, 238] on input "Creditors addresses are being added or edited" at bounding box center [411, 235] width 4 height 4
checkbox input "true"
click at [538, 373] on span "File" at bounding box center [540, 374] width 8 height 5
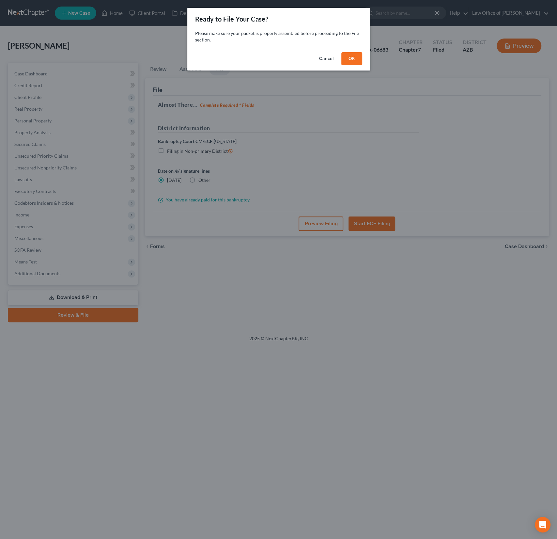
click at [361, 65] on div "Cancel OK" at bounding box center [278, 60] width 183 height 21
click at [356, 62] on button "OK" at bounding box center [351, 58] width 21 height 13
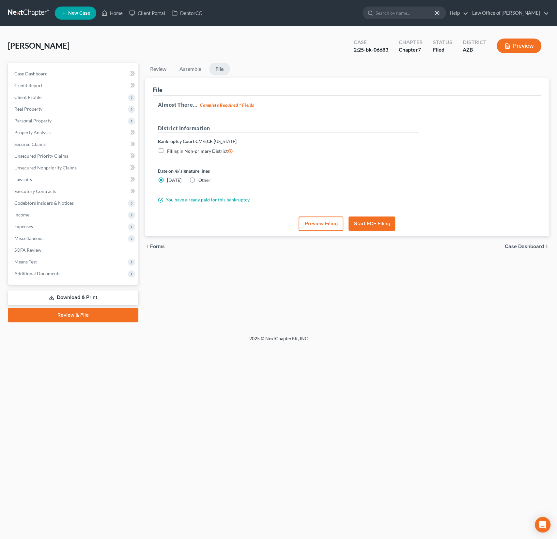
click at [318, 224] on button "Preview Filing" at bounding box center [321, 223] width 45 height 14
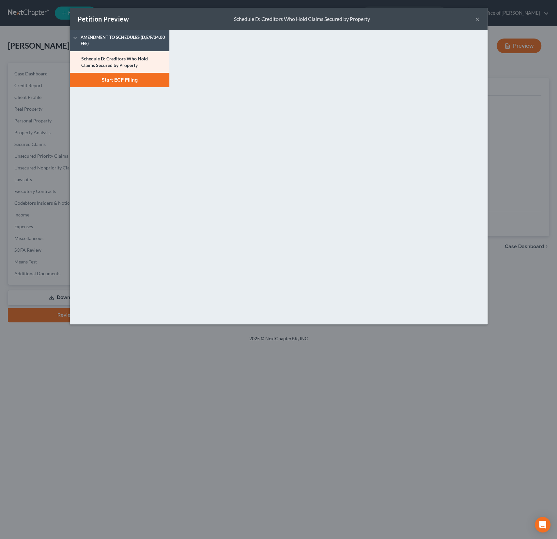
click at [141, 85] on button "Start ECF Filing" at bounding box center [120, 80] width 100 height 14
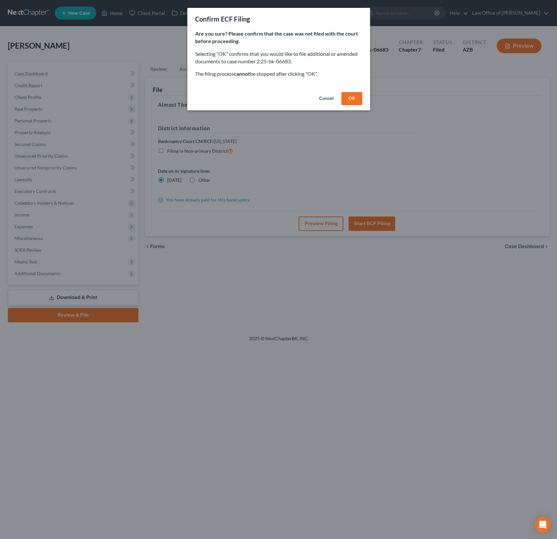
click at [353, 97] on button "OK" at bounding box center [351, 98] width 21 height 13
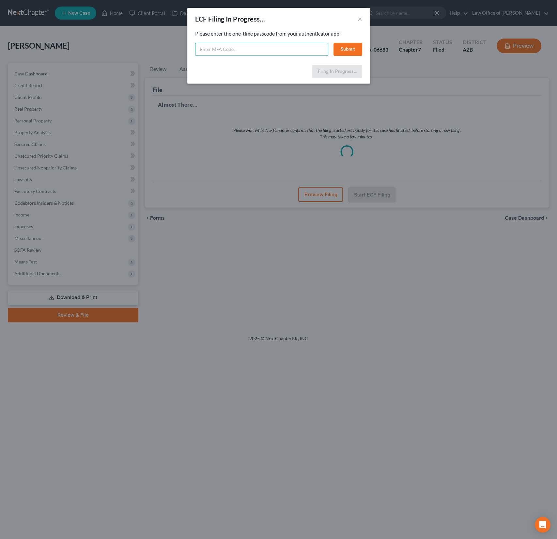
click at [222, 47] on input "text" at bounding box center [261, 49] width 133 height 13
type input "250452"
click at [344, 49] on button "Submit" at bounding box center [348, 49] width 29 height 13
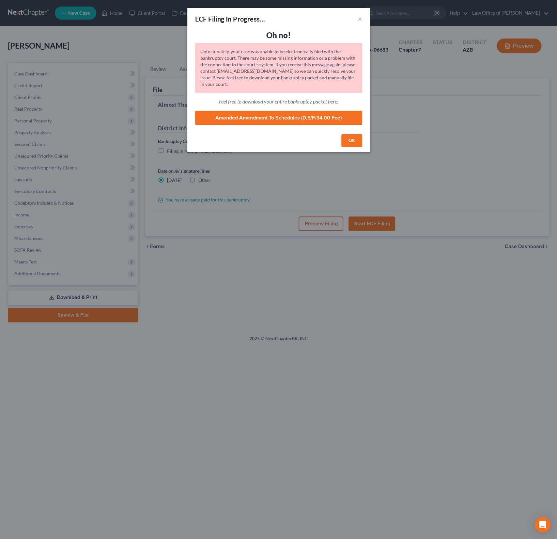
click at [270, 117] on link "Amended Amendment to Schedules (D,E/F/34.00 Fee)" at bounding box center [278, 118] width 167 height 14
click at [359, 20] on button "×" at bounding box center [360, 19] width 5 height 8
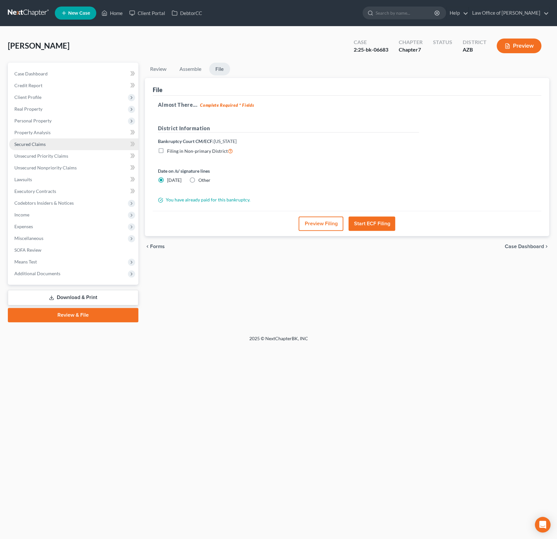
click at [35, 142] on span "Secured Claims" at bounding box center [29, 144] width 31 height 6
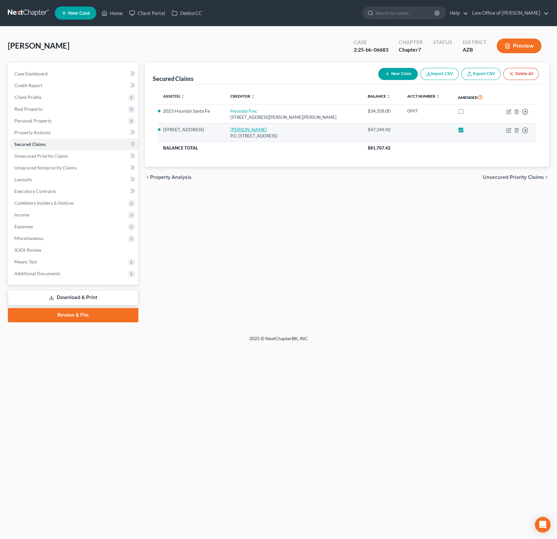
drag, startPoint x: 320, startPoint y: 135, endPoint x: 237, endPoint y: 129, distance: 82.5
click at [237, 129] on td "William A. Otto P.O. [STREET_ADDRESS]" at bounding box center [293, 132] width 137 height 19
copy td "William A. Otto P.O. [STREET_ADDRESS]"
